Goal: Check status

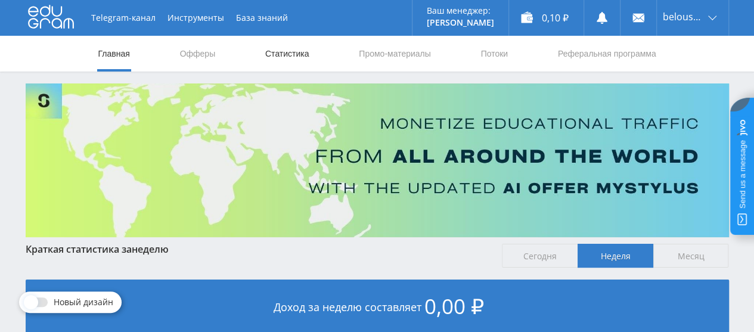
click at [281, 53] on link "Статистика" at bounding box center [287, 54] width 46 height 36
